Goal: Download file/media

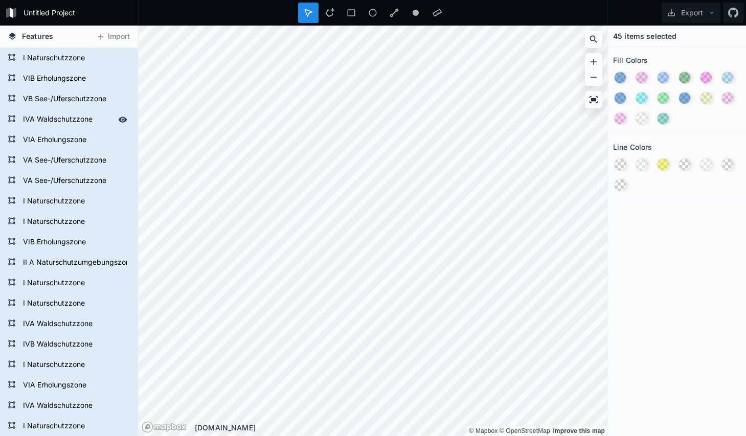
click at [68, 113] on form "IVA Waldschutzzone" at bounding box center [68, 119] width 96 height 15
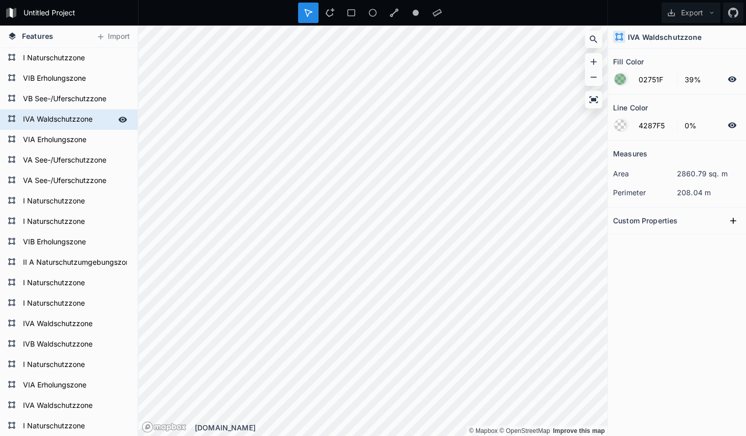
click at [125, 120] on icon at bounding box center [123, 120] width 9 height 6
click at [125, 119] on icon at bounding box center [123, 119] width 8 height 7
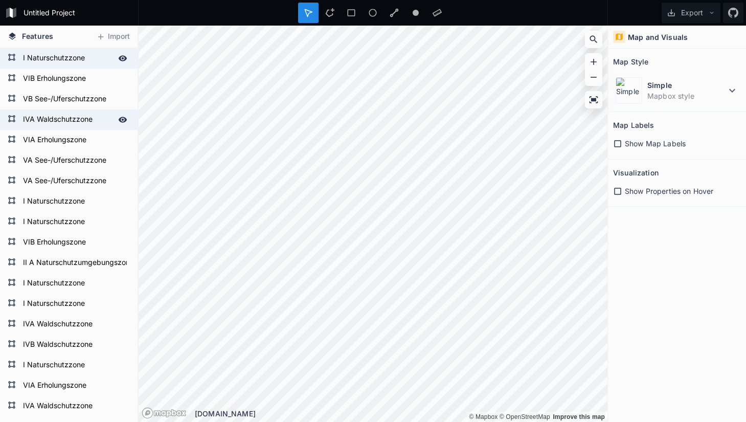
click at [122, 60] on icon at bounding box center [122, 58] width 9 height 9
click at [123, 77] on icon at bounding box center [123, 79] width 9 height 6
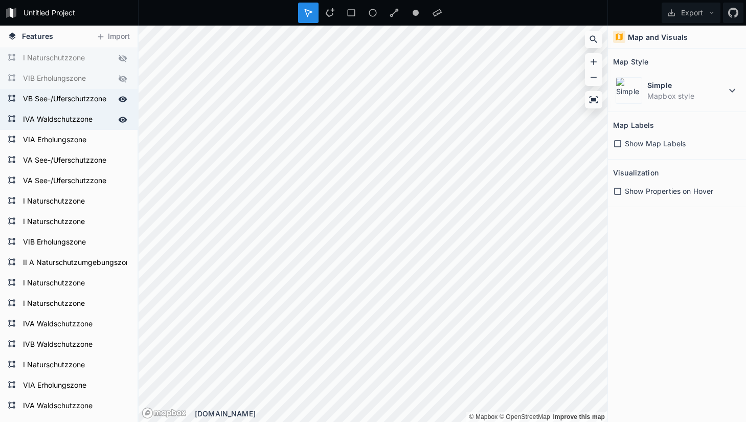
click at [125, 99] on icon at bounding box center [123, 99] width 9 height 6
click at [123, 143] on icon at bounding box center [123, 140] width 9 height 6
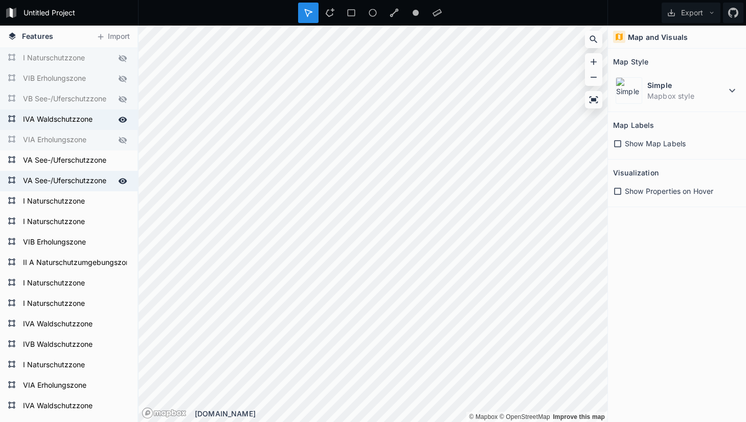
drag, startPoint x: 121, startPoint y: 163, endPoint x: 123, endPoint y: 172, distance: 9.6
click at [0, 0] on icon at bounding box center [0, 0] width 0 height 0
click at [123, 182] on icon at bounding box center [123, 181] width 9 height 6
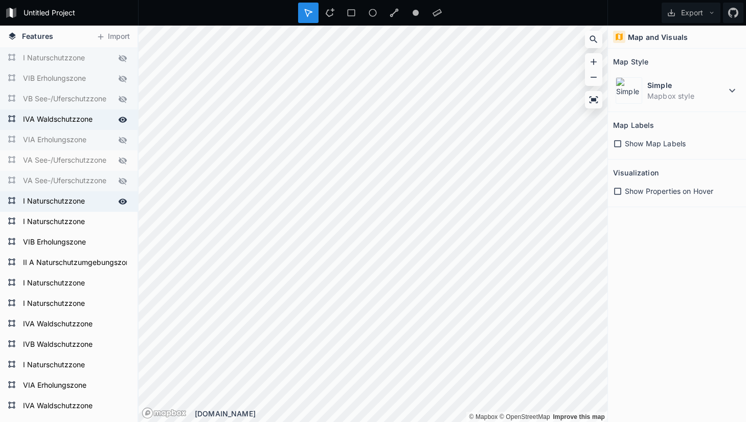
click at [120, 200] on icon at bounding box center [123, 201] width 9 height 6
click at [124, 221] on icon at bounding box center [122, 221] width 9 height 9
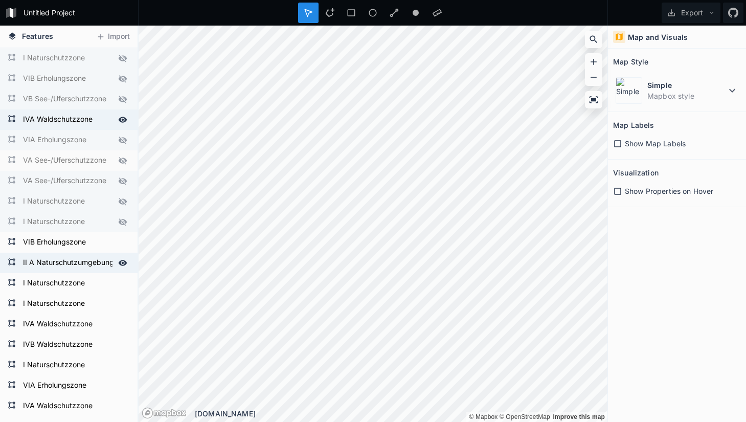
drag, startPoint x: 127, startPoint y: 243, endPoint x: 125, endPoint y: 254, distance: 10.9
click at [0, 0] on icon at bounding box center [0, 0] width 0 height 0
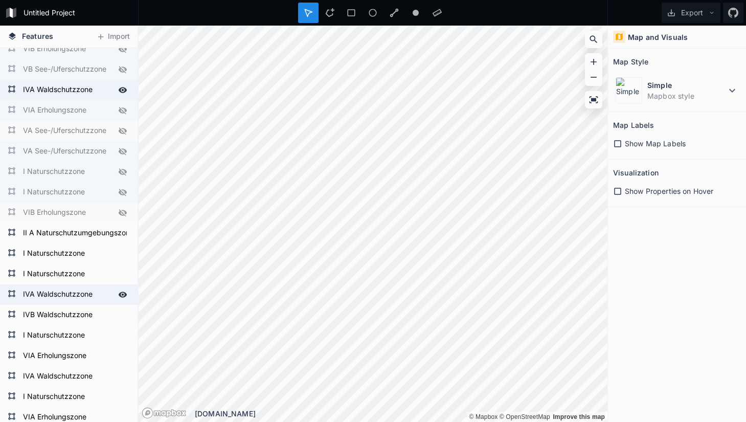
scroll to position [52, 0]
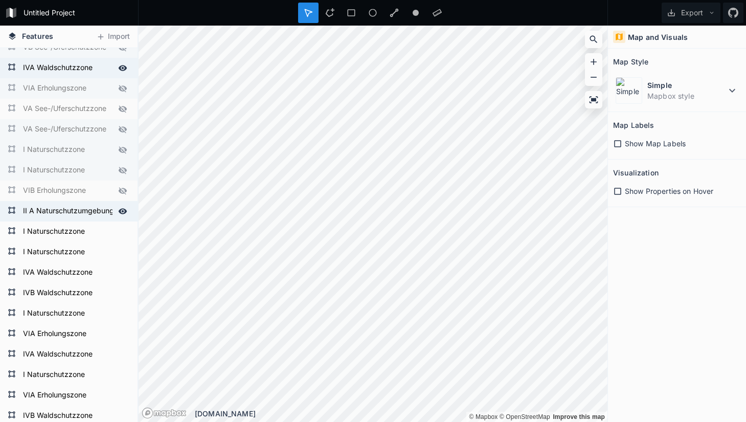
drag, startPoint x: 124, startPoint y: 211, endPoint x: 122, endPoint y: 218, distance: 7.4
click at [124, 211] on icon at bounding box center [122, 211] width 9 height 9
click at [121, 231] on icon at bounding box center [123, 232] width 9 height 6
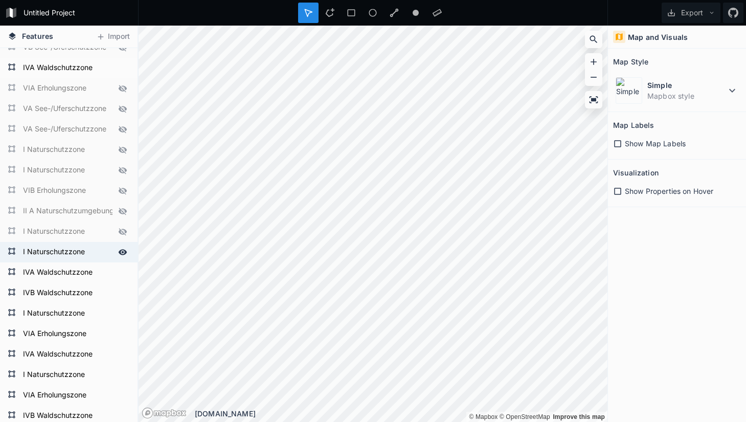
click at [124, 252] on icon at bounding box center [122, 252] width 9 height 9
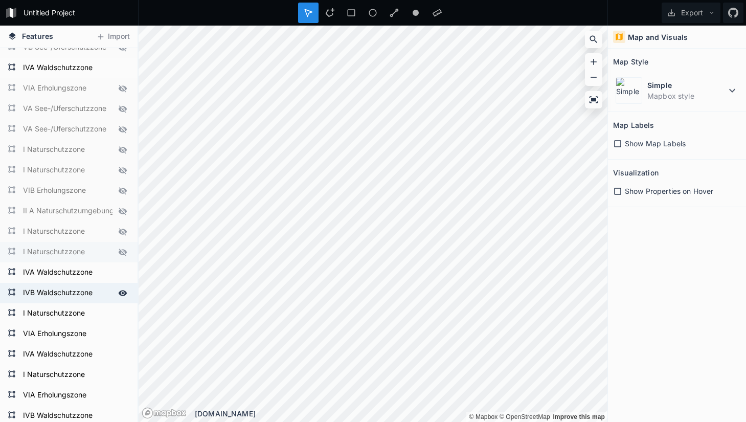
click at [123, 291] on icon at bounding box center [123, 293] width 9 height 6
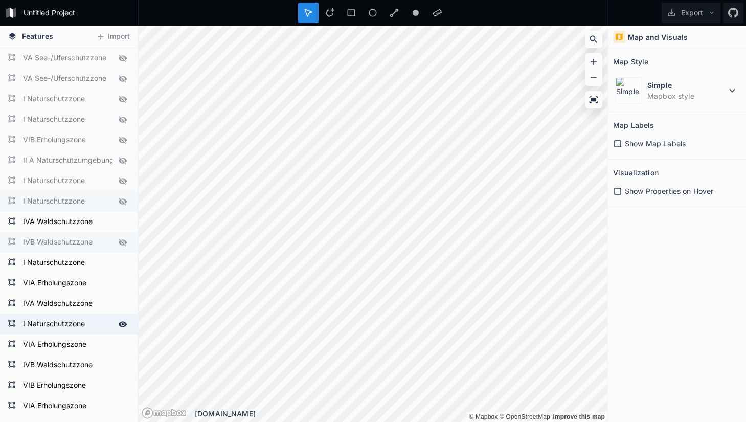
scroll to position [103, 0]
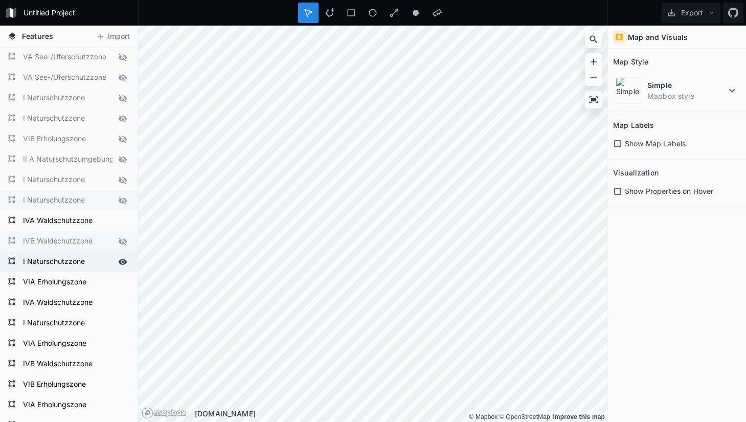
click at [122, 263] on icon at bounding box center [122, 261] width 9 height 9
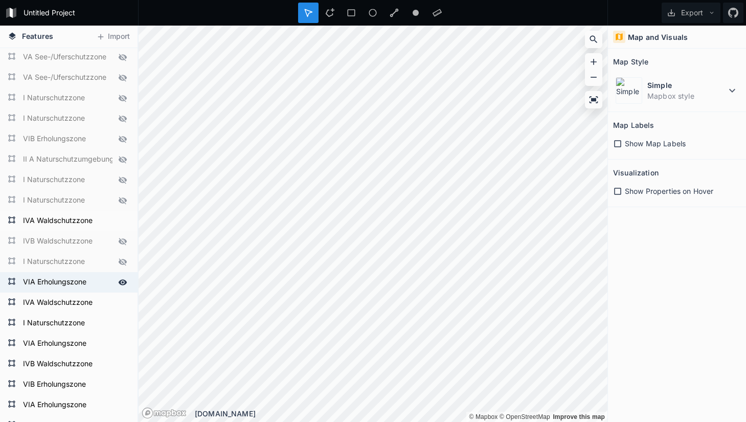
click at [123, 284] on icon at bounding box center [122, 282] width 9 height 9
drag, startPoint x: 124, startPoint y: 325, endPoint x: 125, endPoint y: 334, distance: 8.7
click at [0, 0] on icon at bounding box center [0, 0] width 0 height 0
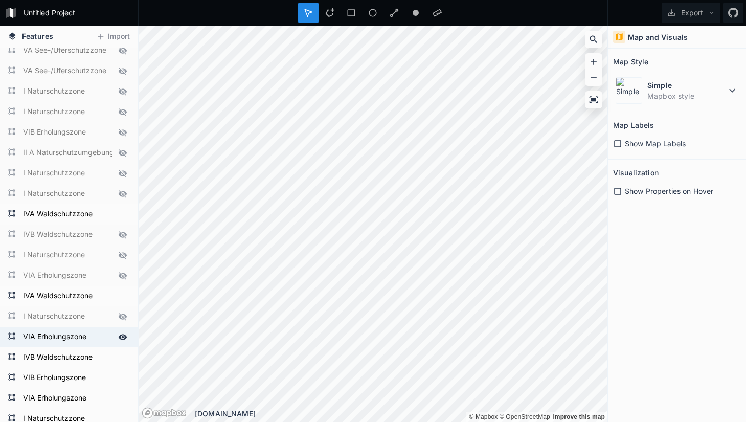
scroll to position [115, 0]
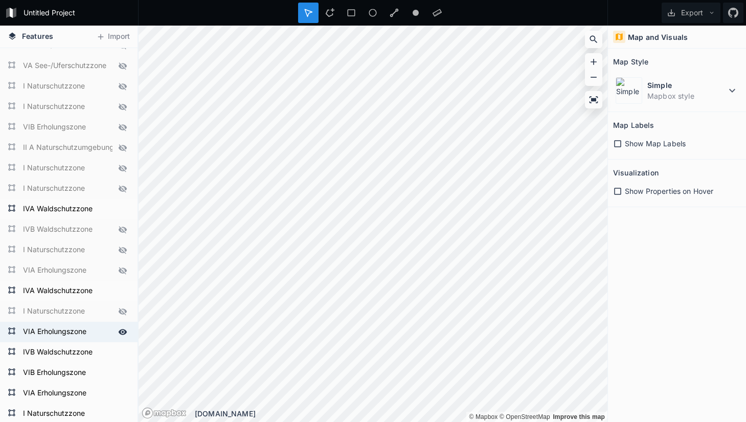
click at [125, 331] on icon at bounding box center [123, 332] width 9 height 6
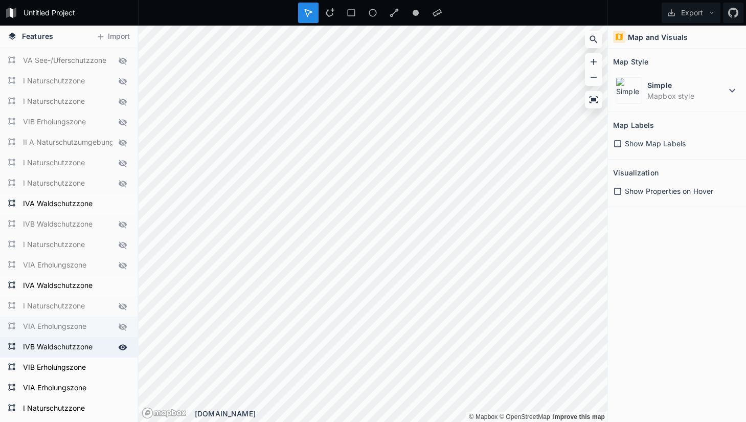
scroll to position [121, 0]
click at [123, 352] on div at bounding box center [123, 346] width 14 height 14
click at [122, 364] on icon at bounding box center [122, 366] width 9 height 9
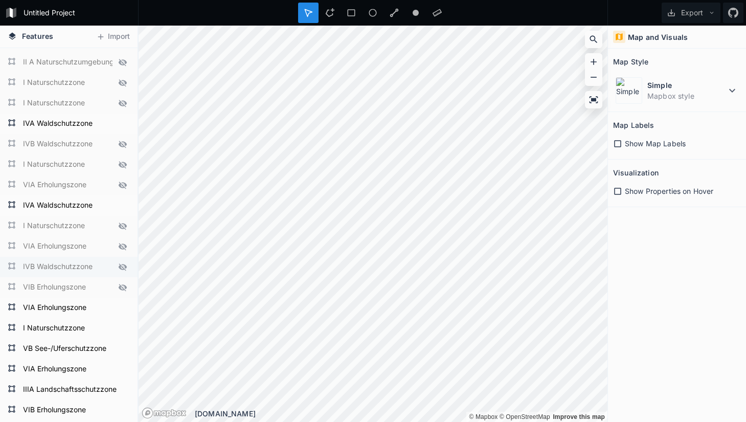
scroll to position [202, 0]
click at [121, 306] on icon at bounding box center [122, 306] width 9 height 9
click at [121, 324] on icon at bounding box center [122, 327] width 9 height 9
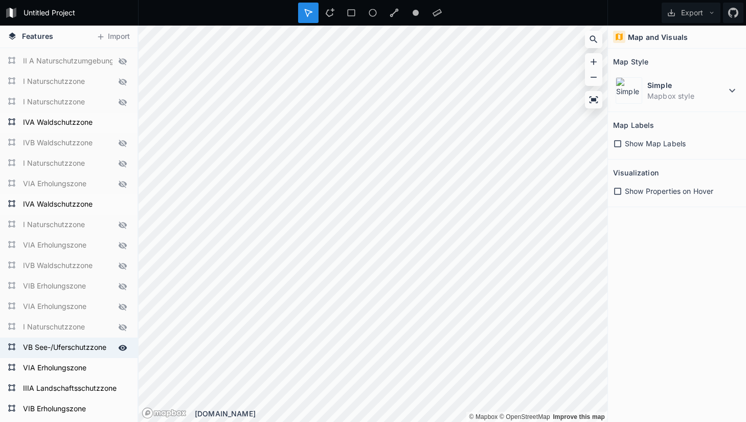
click at [121, 348] on icon at bounding box center [123, 348] width 9 height 6
click at [120, 364] on icon at bounding box center [122, 368] width 9 height 9
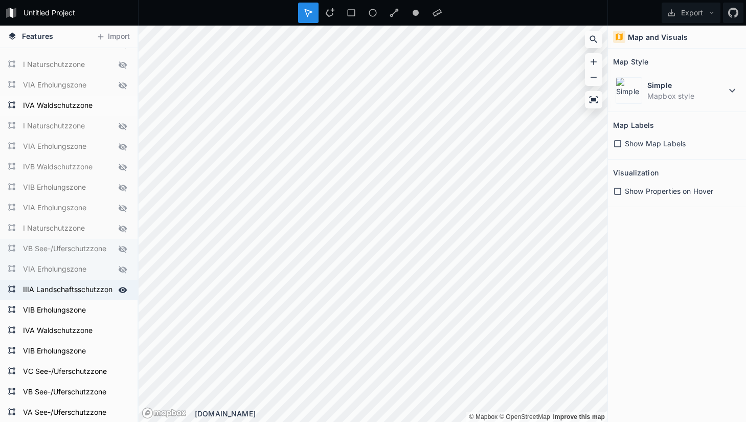
scroll to position [301, 0]
click at [122, 287] on icon at bounding box center [123, 289] width 9 height 6
click at [121, 310] on icon at bounding box center [122, 309] width 9 height 9
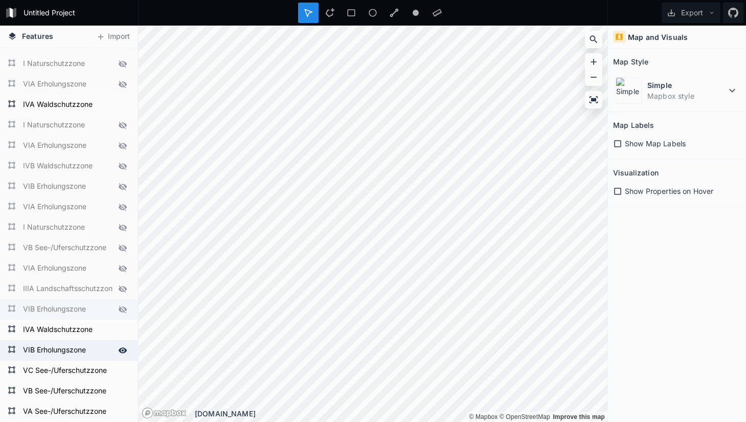
click at [119, 350] on icon at bounding box center [123, 350] width 9 height 6
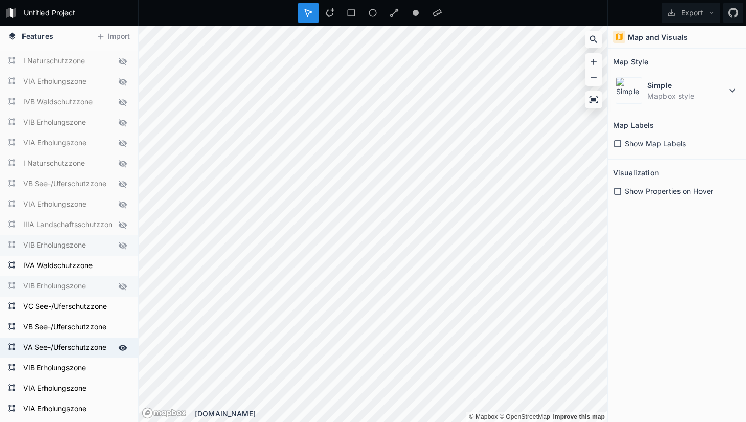
scroll to position [370, 0]
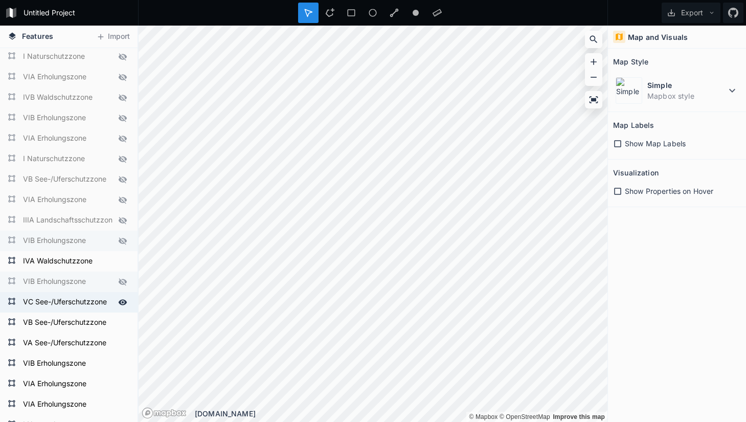
click at [121, 302] on icon at bounding box center [123, 302] width 9 height 6
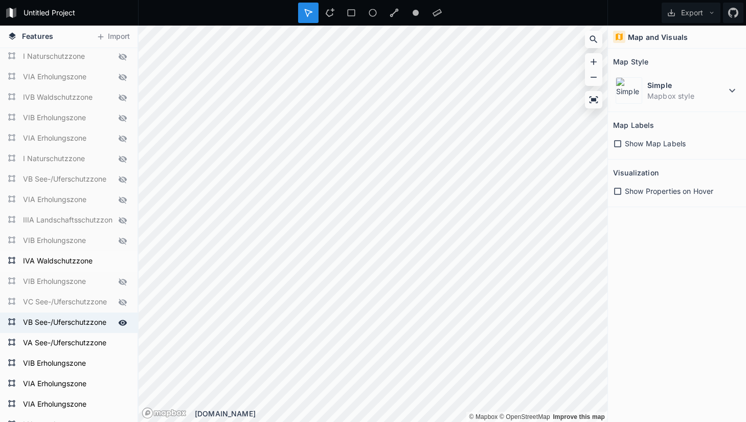
click at [122, 321] on icon at bounding box center [122, 322] width 9 height 9
click at [125, 344] on icon at bounding box center [123, 343] width 9 height 6
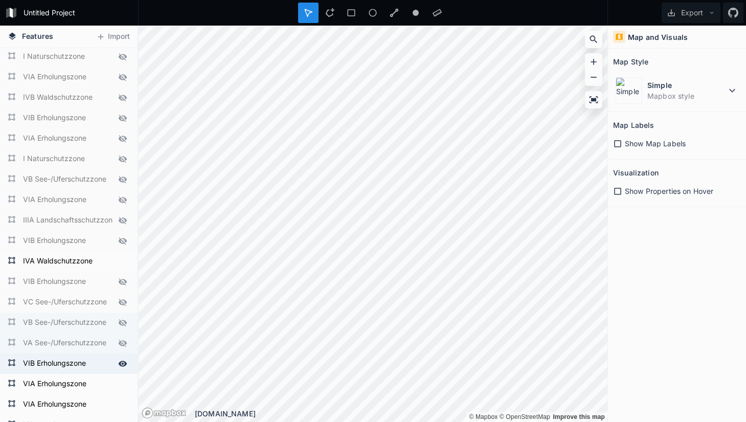
click at [120, 361] on icon at bounding box center [122, 363] width 9 height 9
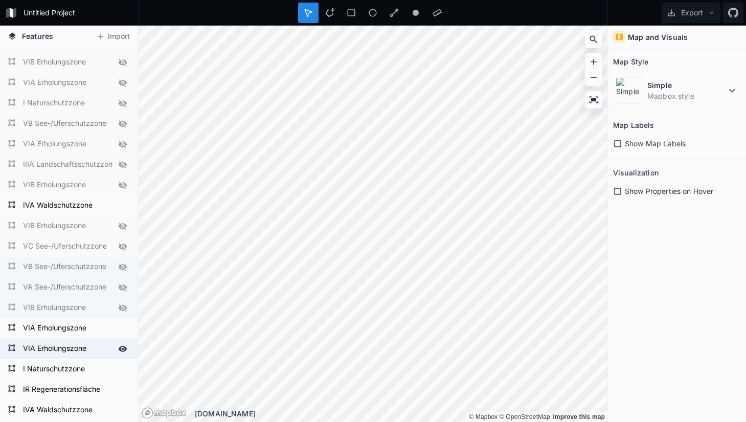
scroll to position [426, 0]
click at [124, 329] on icon at bounding box center [122, 327] width 9 height 9
click at [120, 344] on icon at bounding box center [122, 348] width 9 height 9
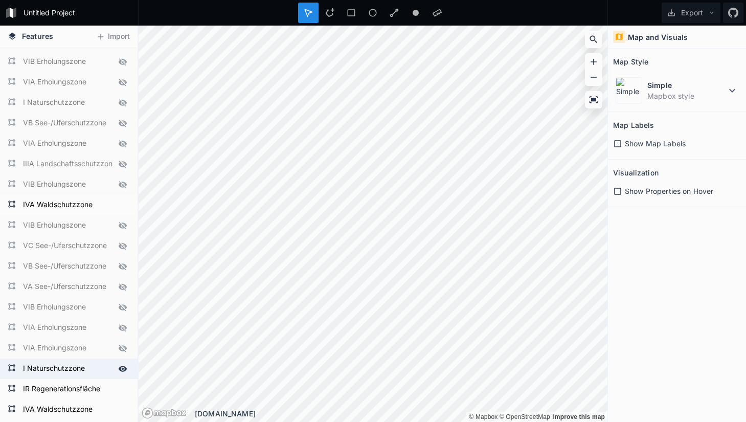
click at [122, 367] on icon at bounding box center [122, 368] width 9 height 9
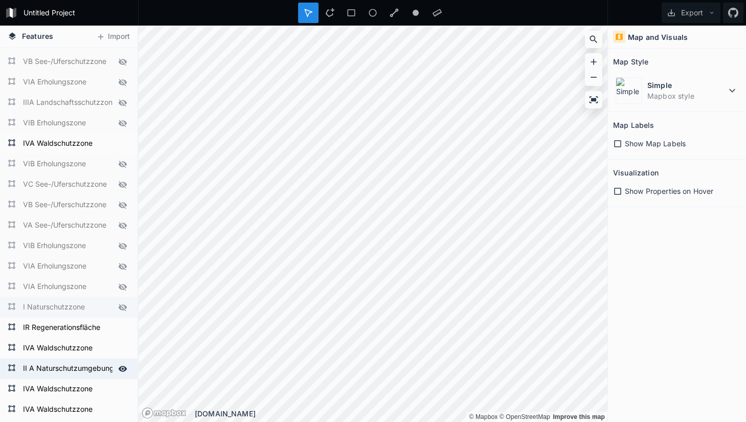
scroll to position [494, 0]
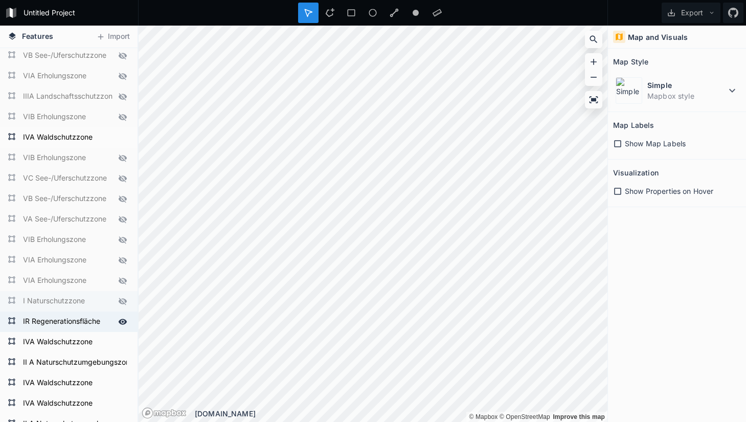
click at [124, 323] on icon at bounding box center [122, 321] width 9 height 9
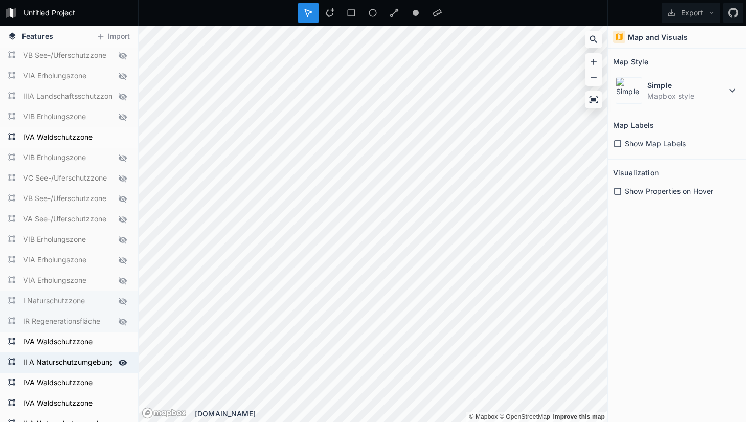
click at [123, 365] on icon at bounding box center [123, 363] width 9 height 6
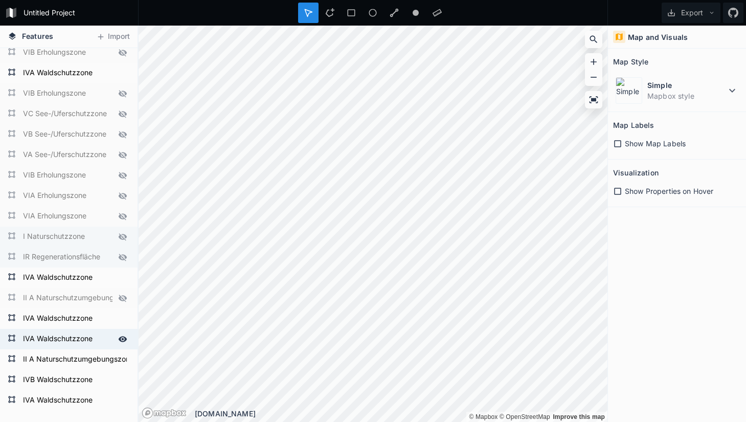
scroll to position [562, 0]
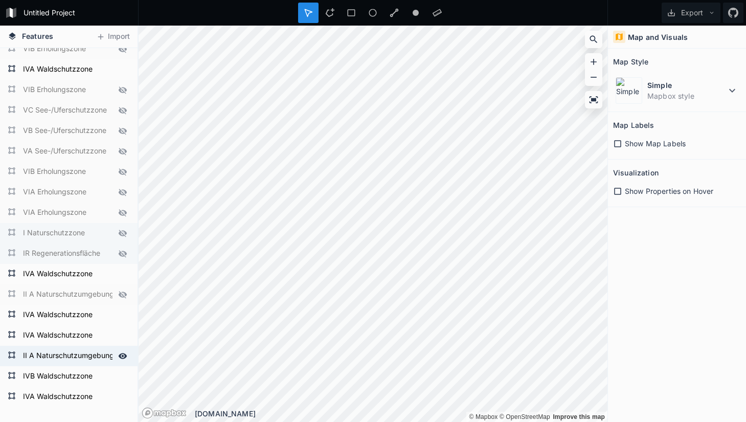
click at [118, 357] on icon at bounding box center [122, 355] width 9 height 9
click at [121, 376] on icon at bounding box center [122, 376] width 9 height 9
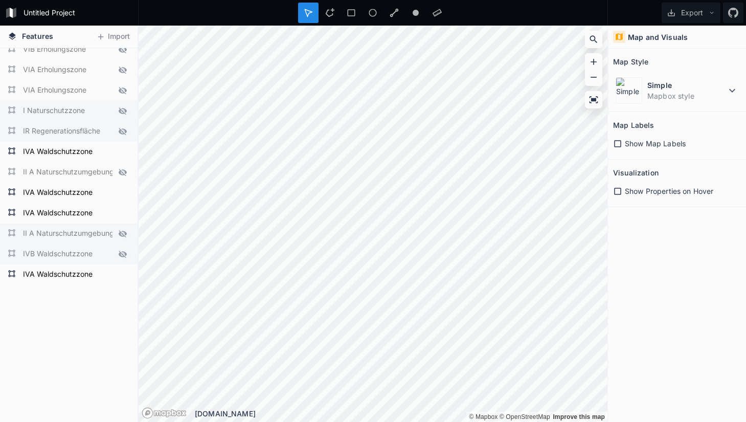
scroll to position [685, 0]
drag, startPoint x: 684, startPoint y: 11, endPoint x: 689, endPoint y: 26, distance: 15.9
click at [684, 11] on button "Export" at bounding box center [691, 13] width 59 height 20
click at [677, 56] on div "Export as .geojson" at bounding box center [689, 58] width 102 height 21
